Goal: Information Seeking & Learning: Learn about a topic

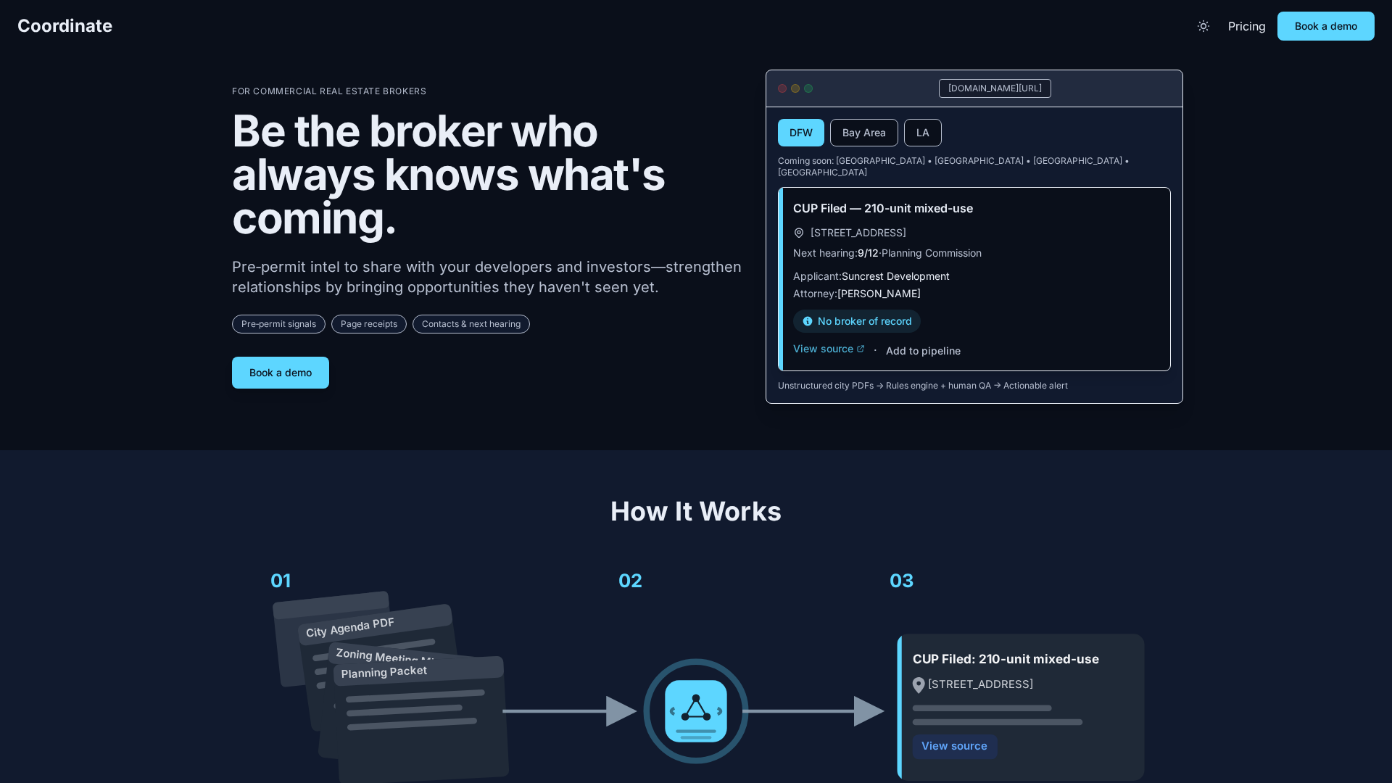
click at [842, 341] on button "View source" at bounding box center [829, 348] width 72 height 14
click at [899, 344] on button "Add to pipeline" at bounding box center [923, 351] width 75 height 14
click at [1019, 88] on div "[DOMAIN_NAME][URL]" at bounding box center [995, 88] width 112 height 19
click at [930, 128] on button "LA" at bounding box center [923, 133] width 38 height 28
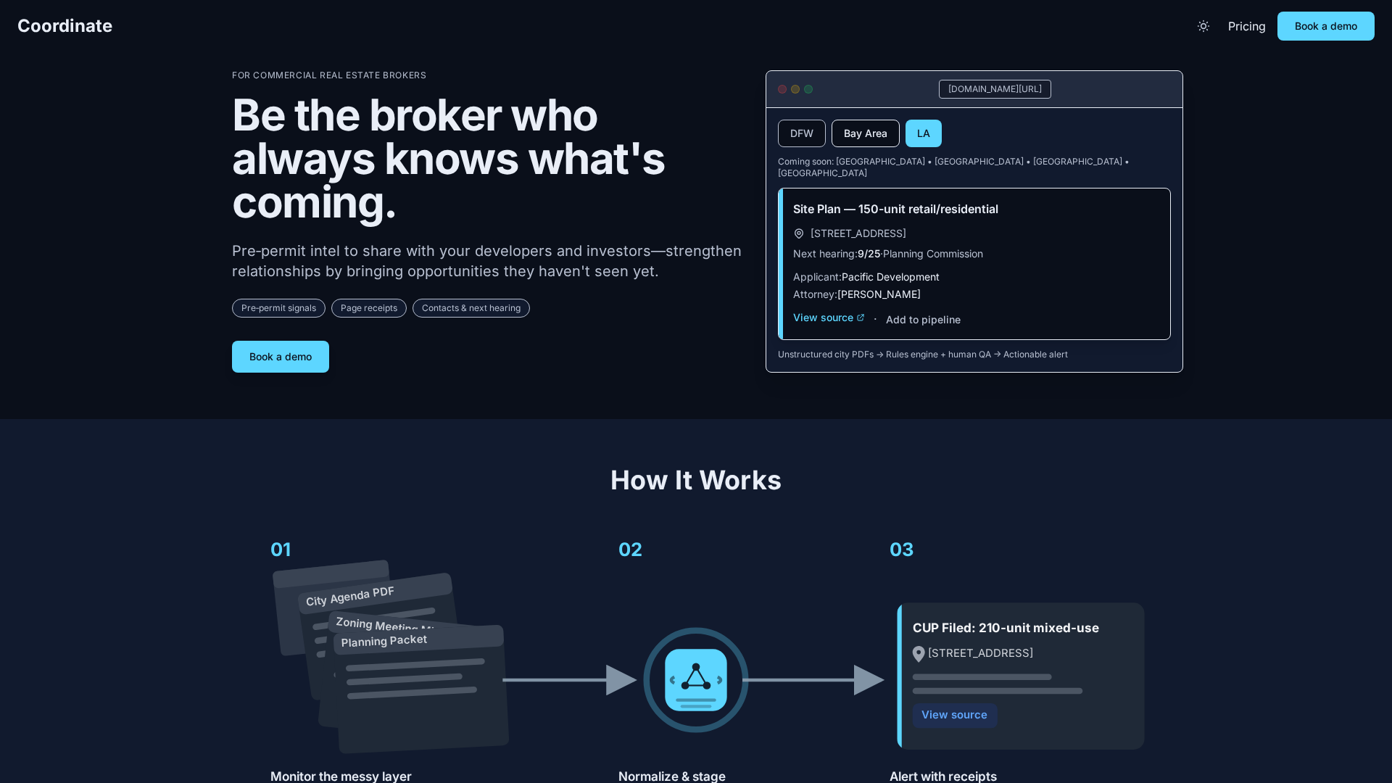
click at [880, 129] on button "Bay Area" at bounding box center [865, 134] width 68 height 28
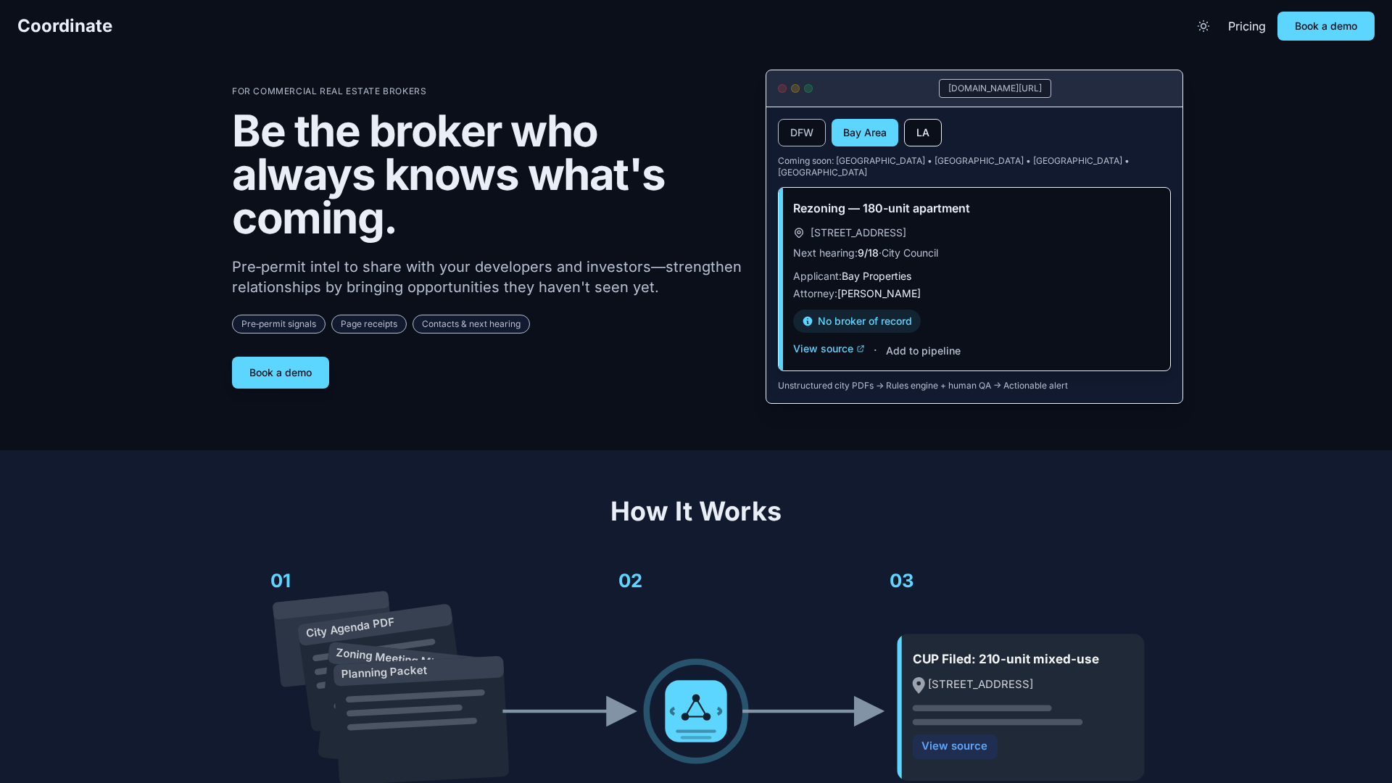
click at [939, 132] on button "LA" at bounding box center [923, 133] width 38 height 28
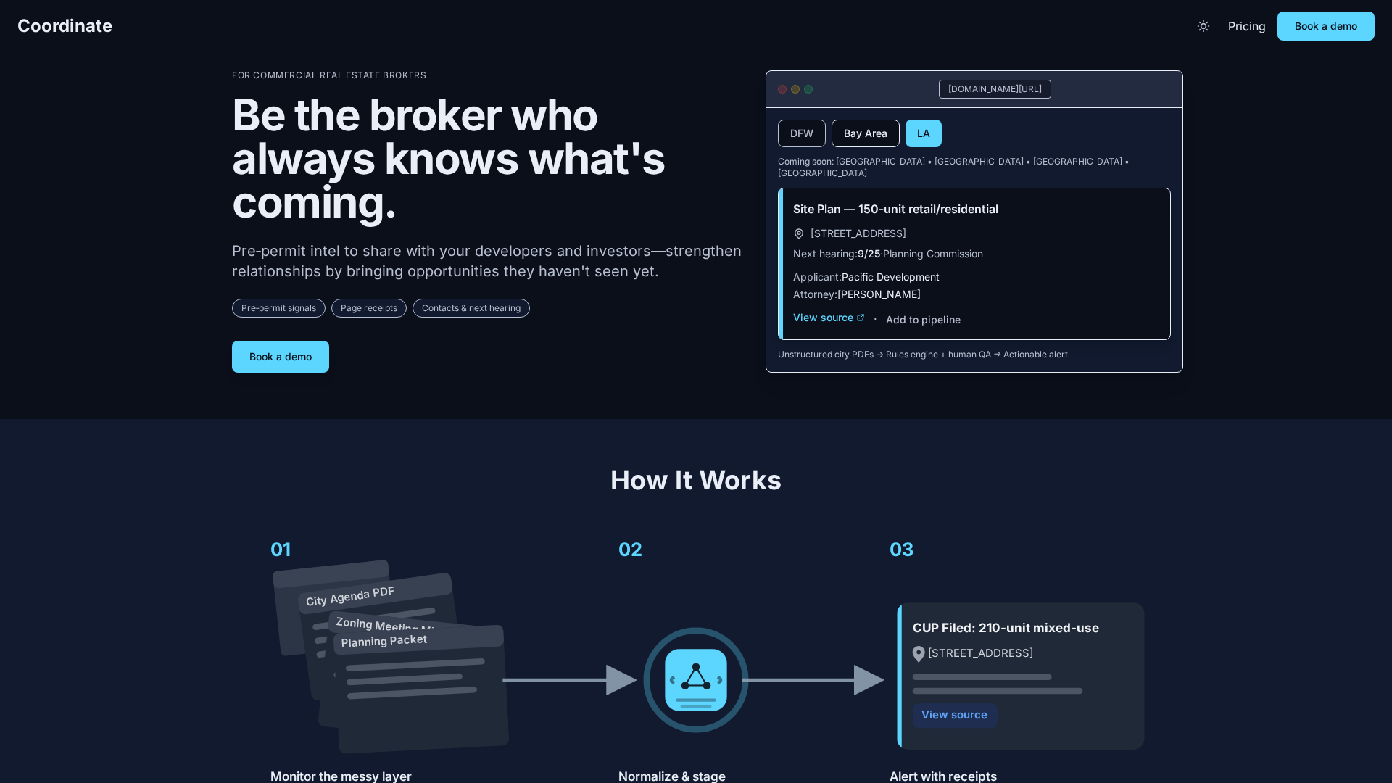
click at [881, 141] on button "Bay Area" at bounding box center [865, 134] width 68 height 28
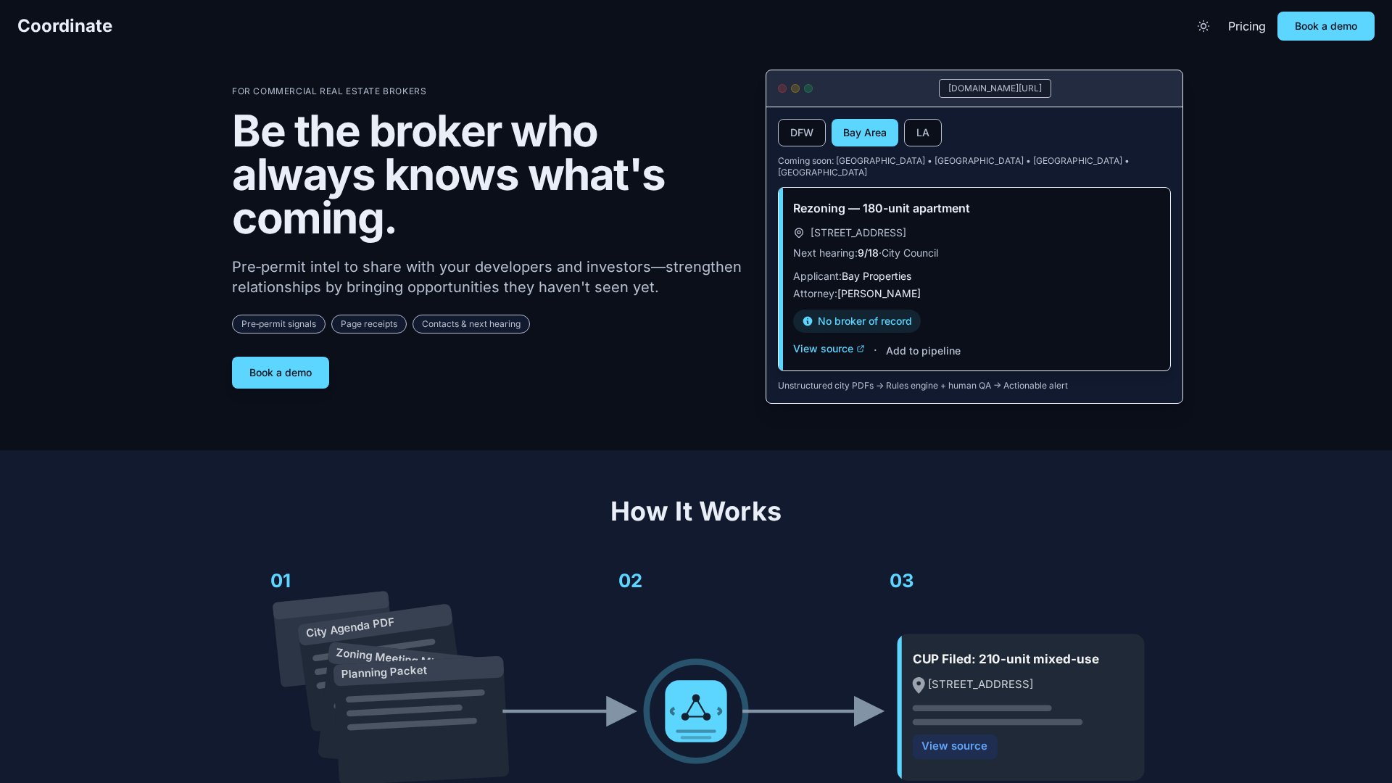
click at [842, 144] on button "Bay Area" at bounding box center [864, 133] width 67 height 28
click at [812, 143] on button "DFW" at bounding box center [802, 133] width 48 height 28
click at [1236, 27] on link "Pricing" at bounding box center [1247, 25] width 38 height 17
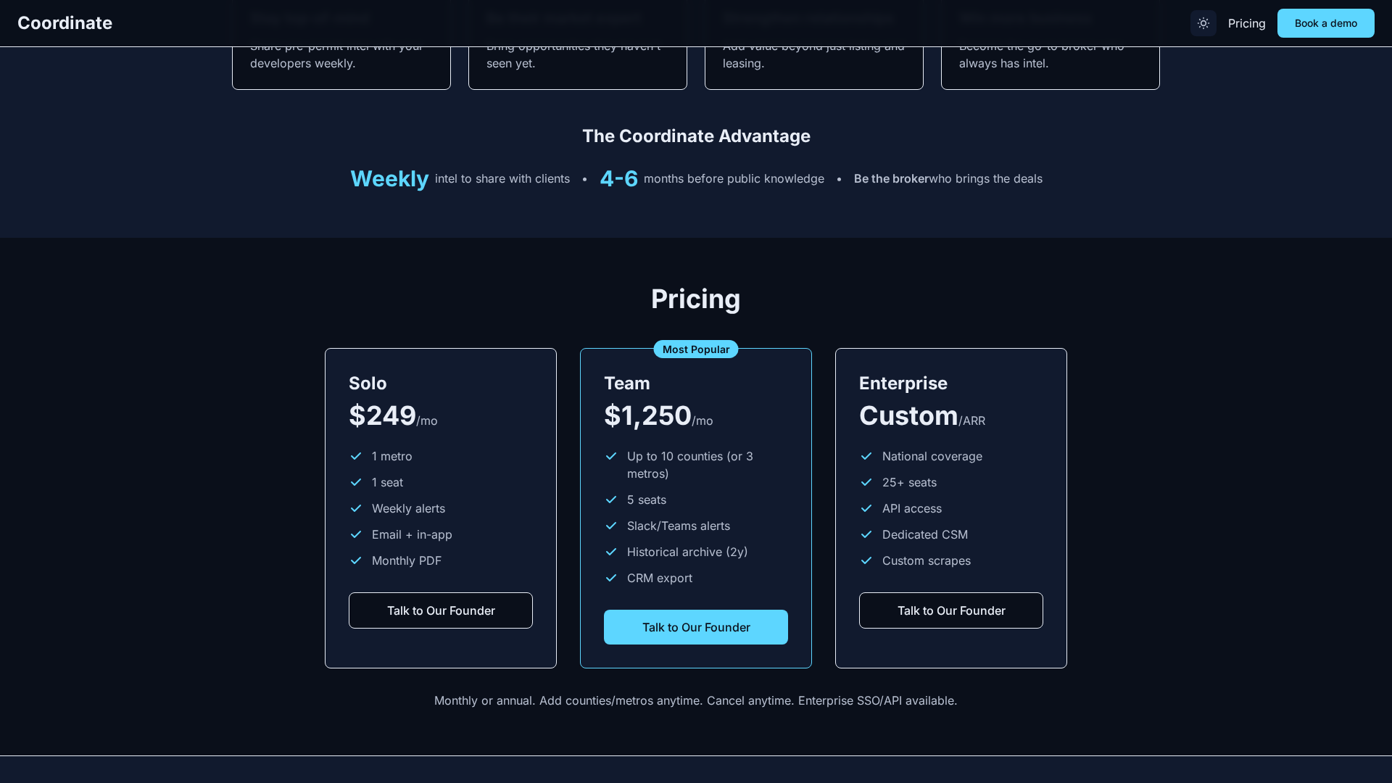
scroll to position [1809, 0]
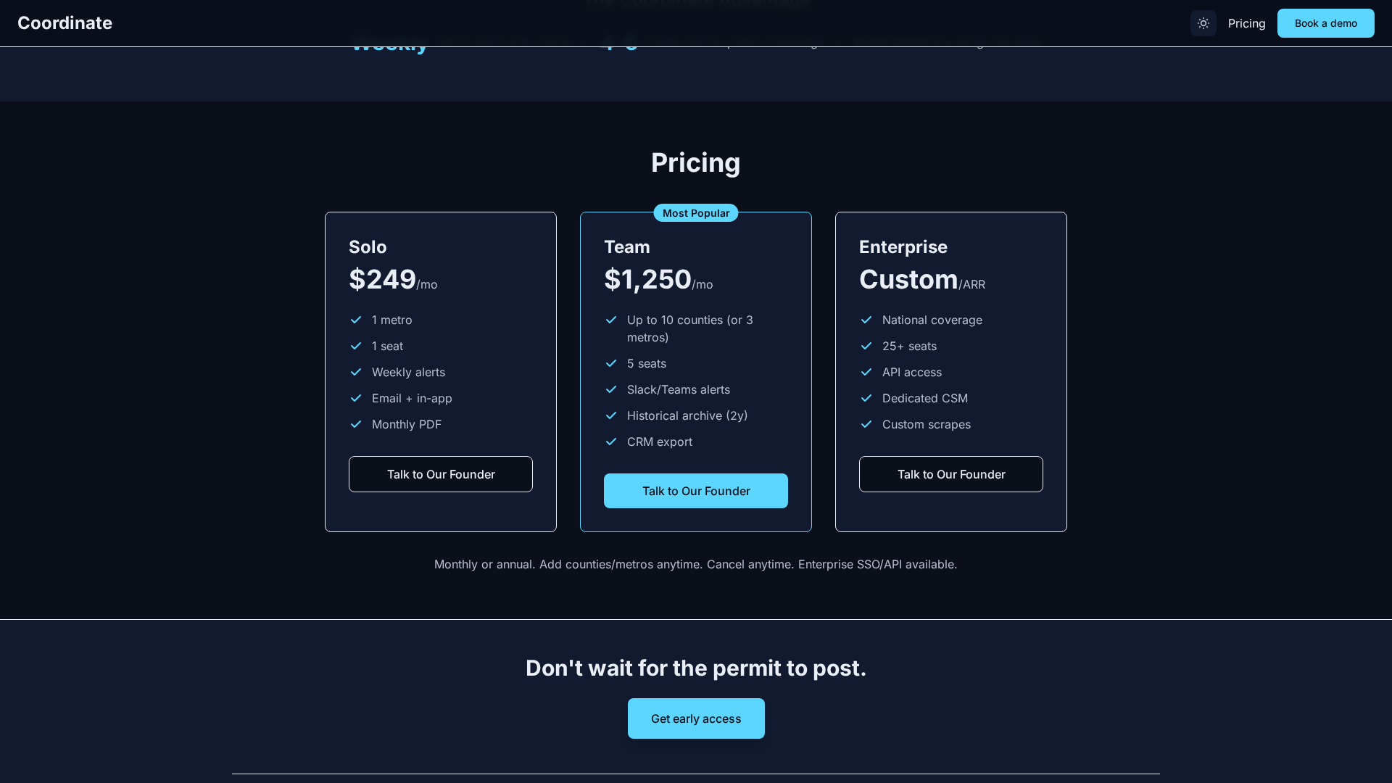
click at [1205, 27] on icon "Toggle theme" at bounding box center [1203, 23] width 11 height 11
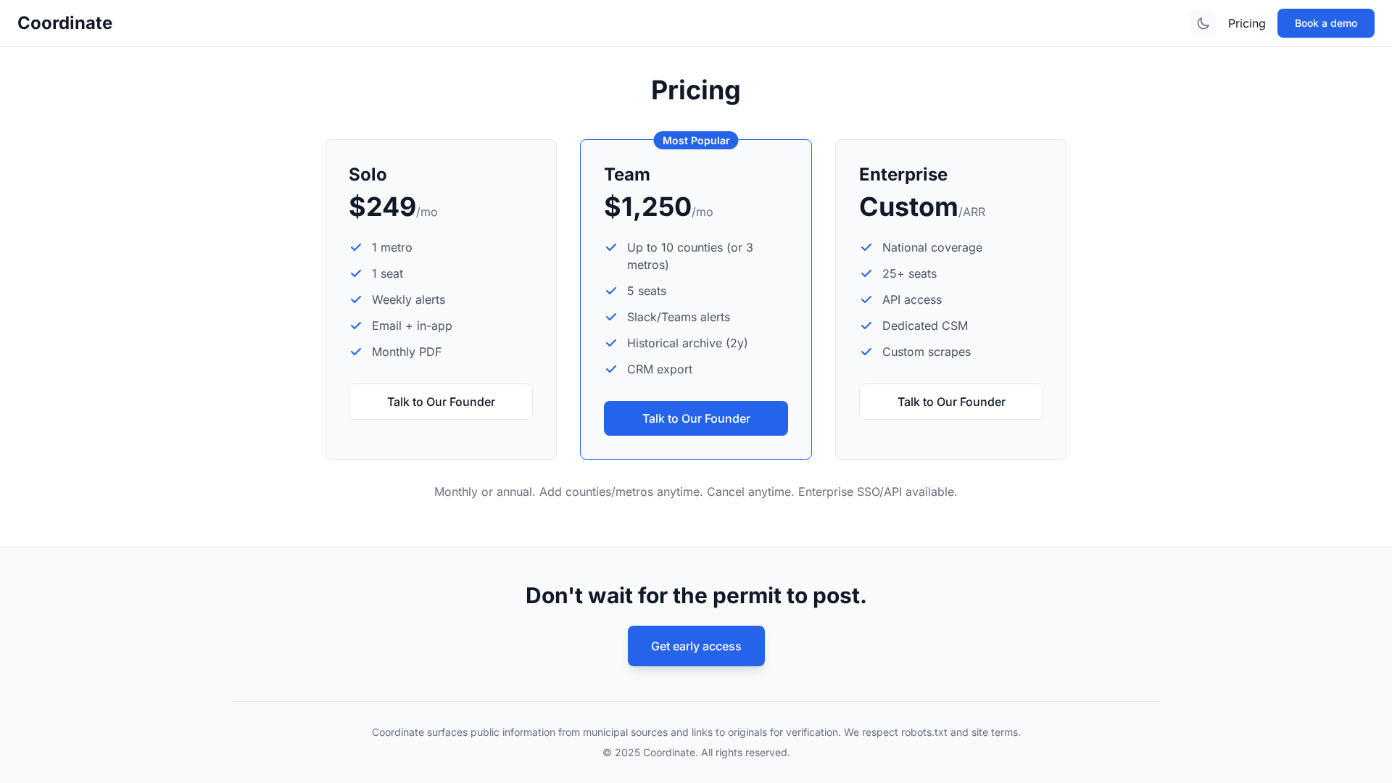
click at [1205, 27] on icon "Toggle theme" at bounding box center [1203, 23] width 10 height 10
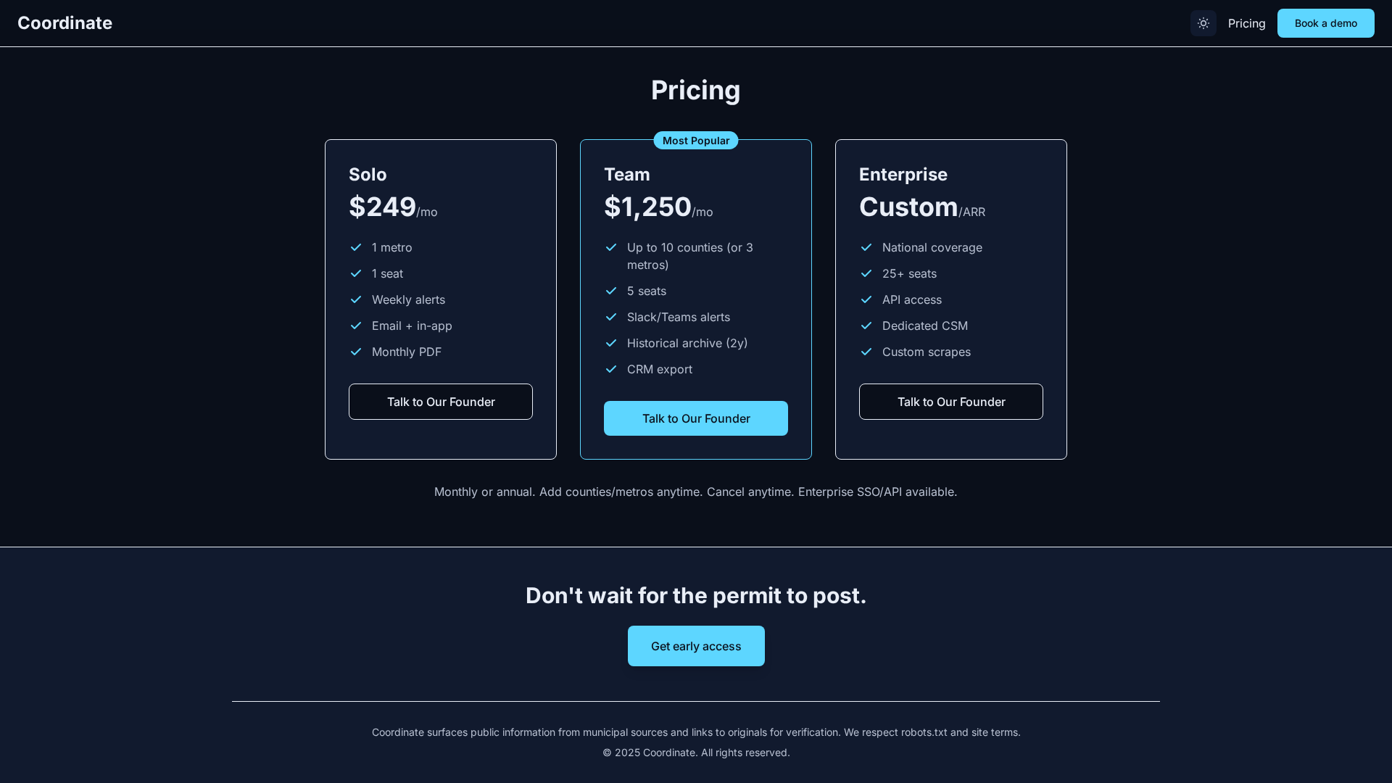
click at [1205, 27] on icon "Toggle theme" at bounding box center [1203, 23] width 11 height 11
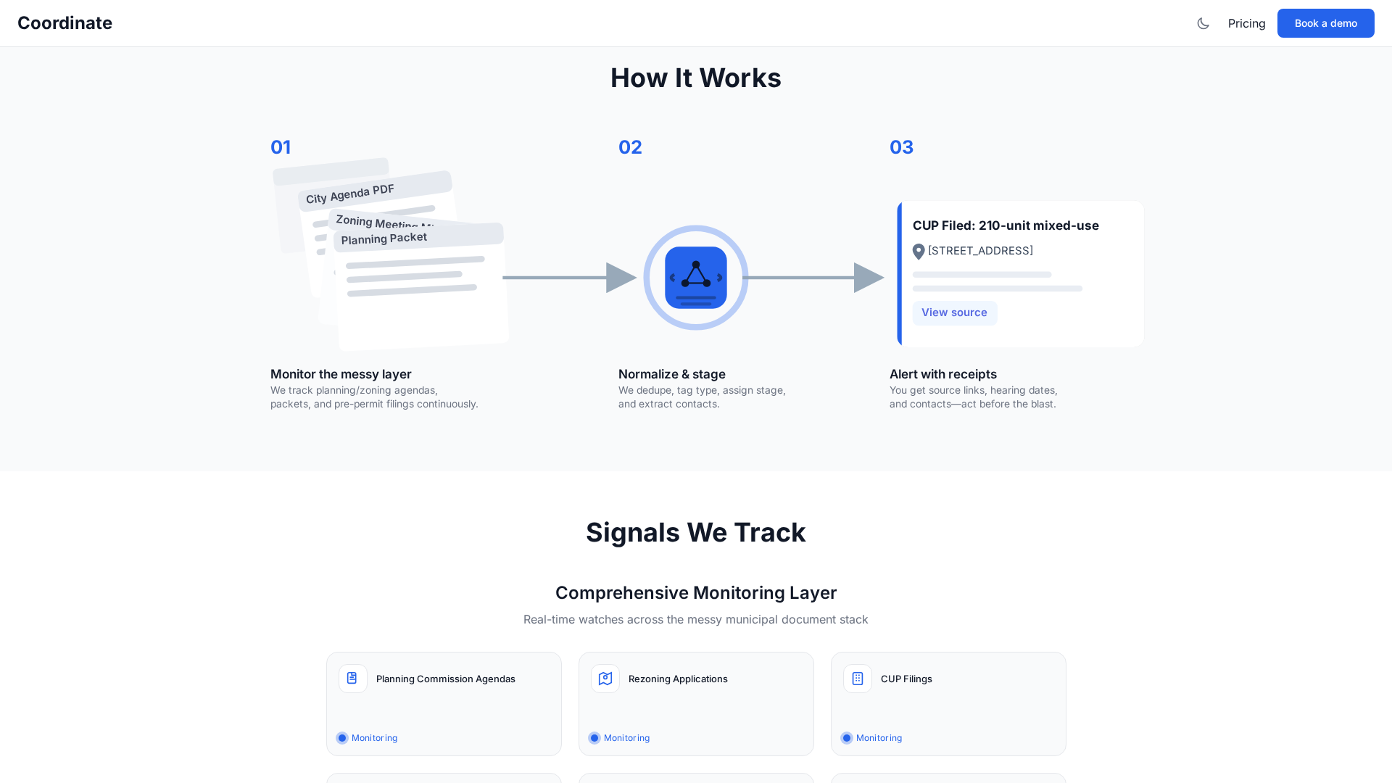
scroll to position [0, 0]
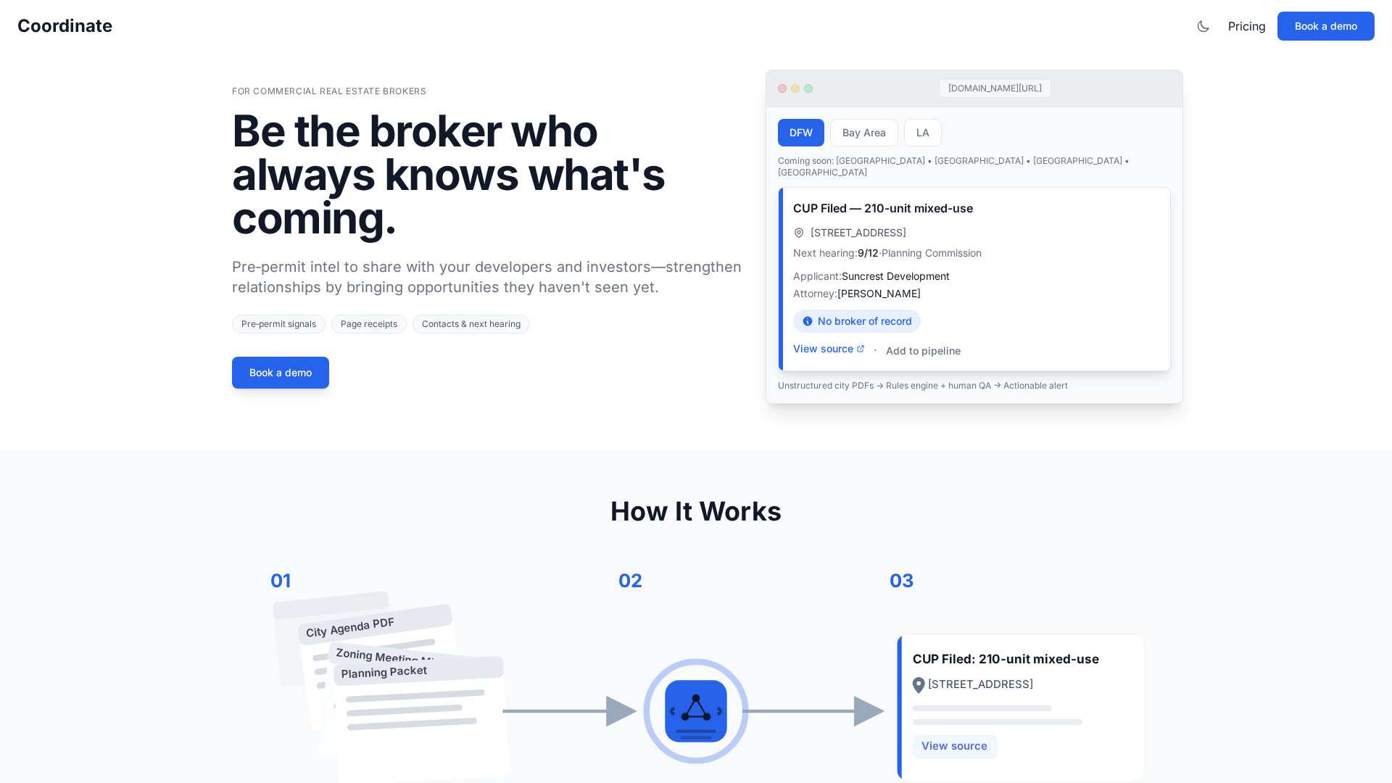
click at [860, 310] on div "No broker of record" at bounding box center [857, 321] width 128 height 23
click at [850, 341] on button "View source" at bounding box center [829, 348] width 72 height 14
click at [873, 121] on button "Bay Area" at bounding box center [864, 133] width 68 height 28
click at [917, 130] on button "LA" at bounding box center [923, 133] width 38 height 28
